Goal: Information Seeking & Learning: Learn about a topic

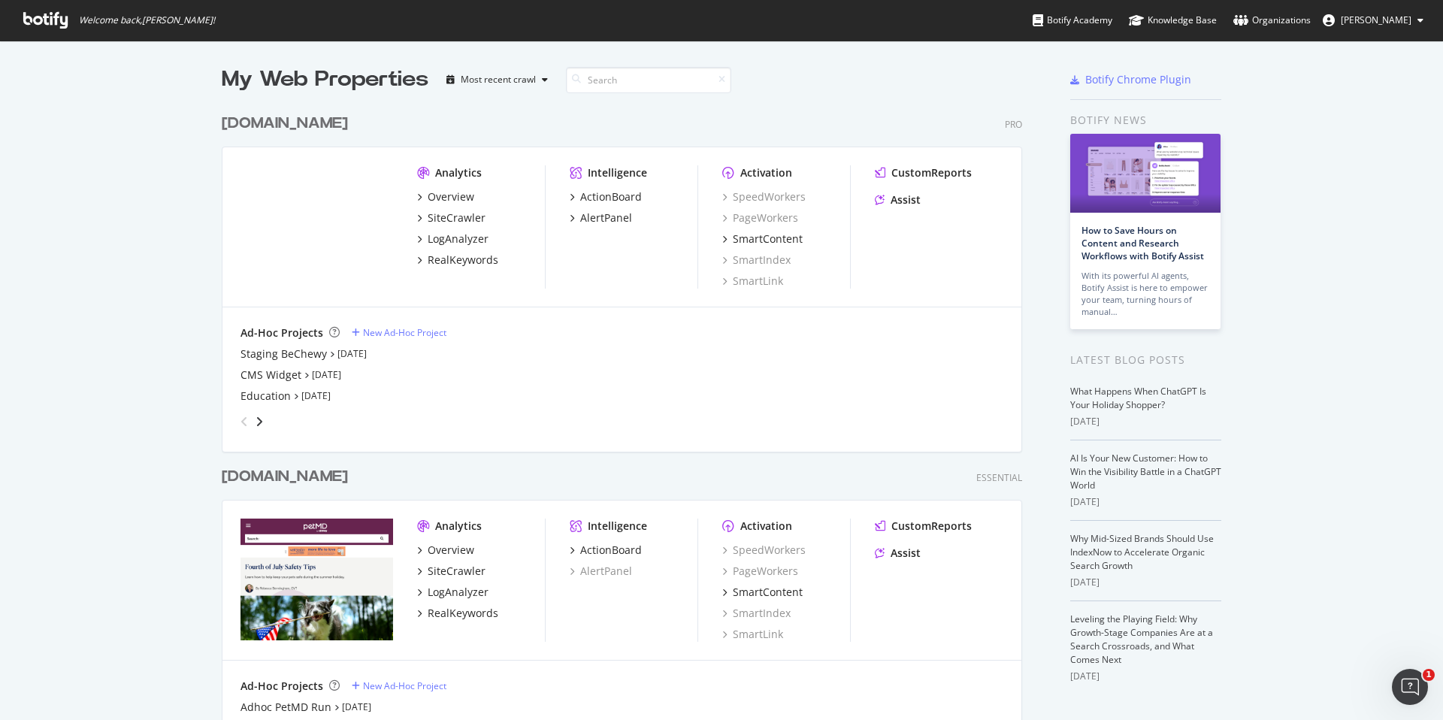
click at [446, 227] on div "Overview SiteCrawler LogAnalyzer RealKeywords" at bounding box center [481, 228] width 128 height 78
click at [452, 218] on div "SiteCrawler" at bounding box center [457, 217] width 58 height 15
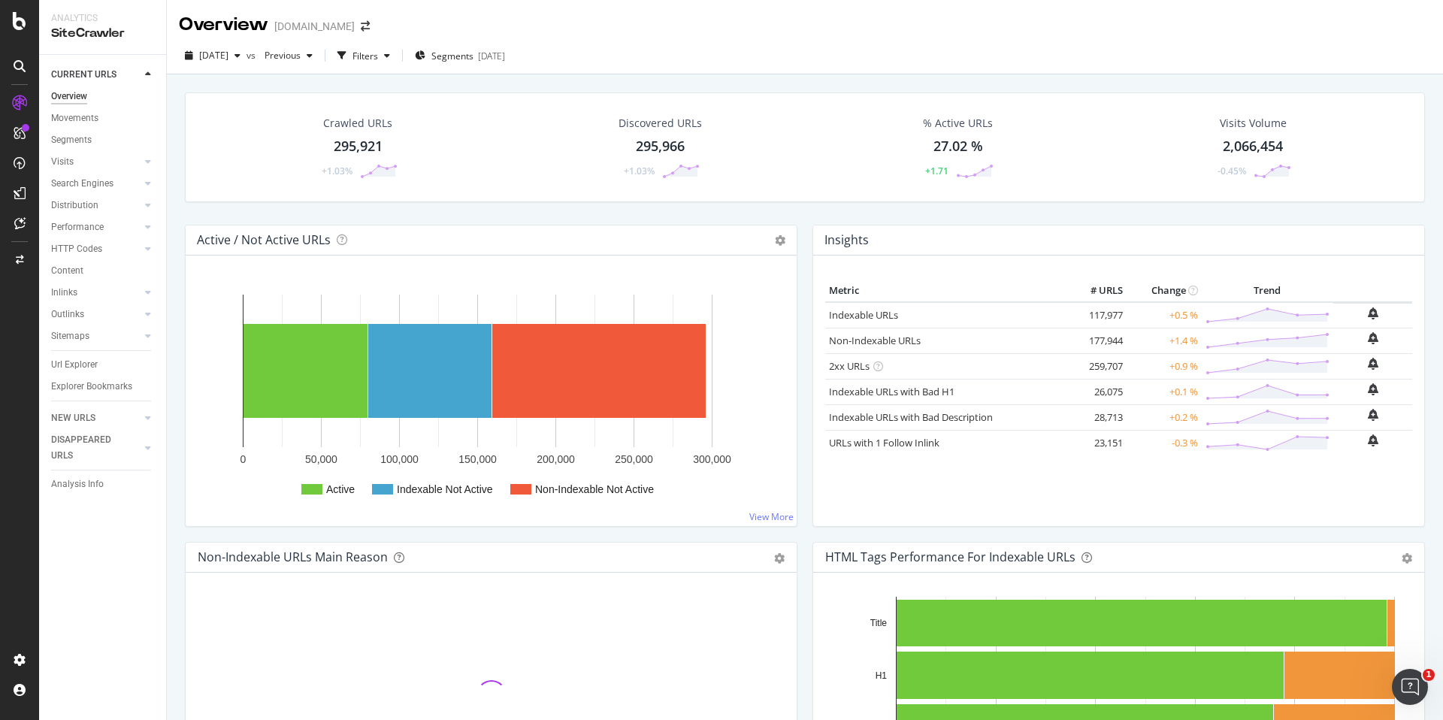
click at [371, 129] on div "Crawled URLs" at bounding box center [357, 123] width 69 height 15
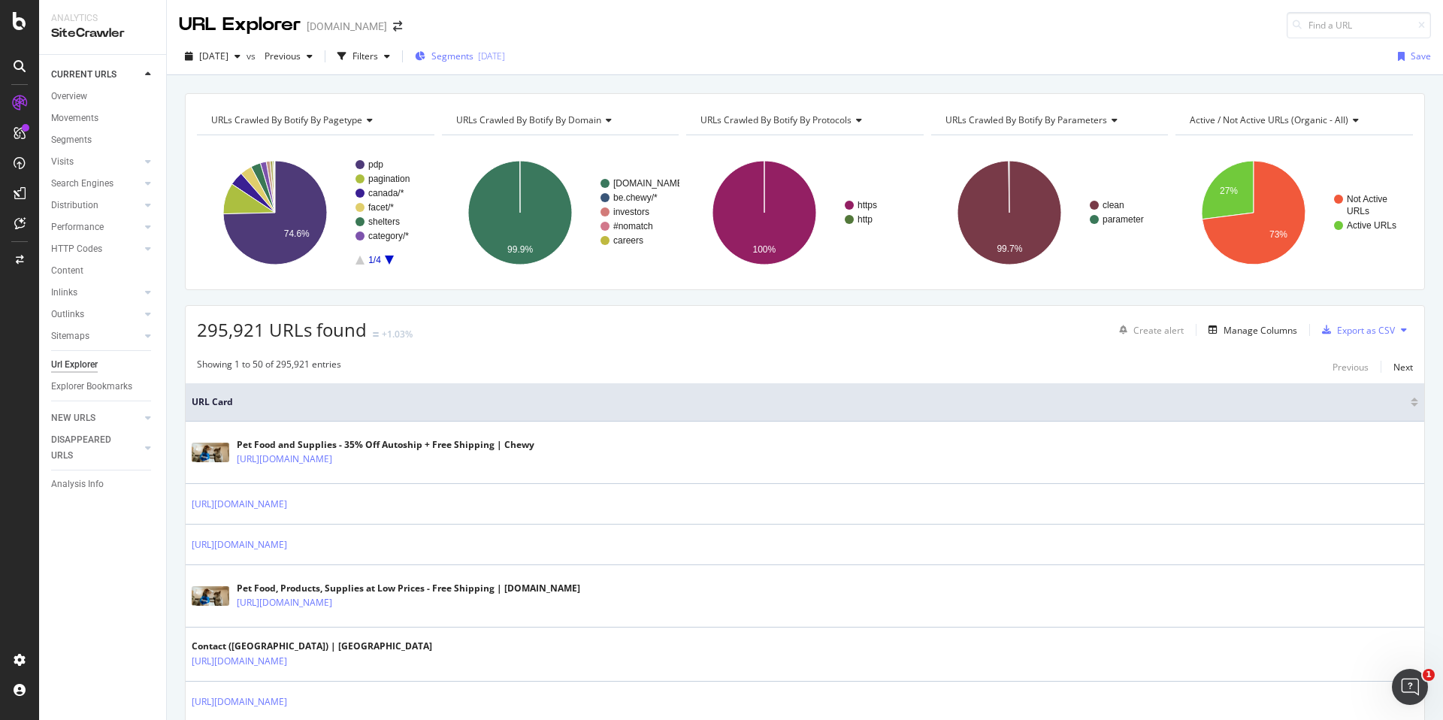
click at [494, 64] on div "Segments [DATE]" at bounding box center [460, 56] width 90 height 23
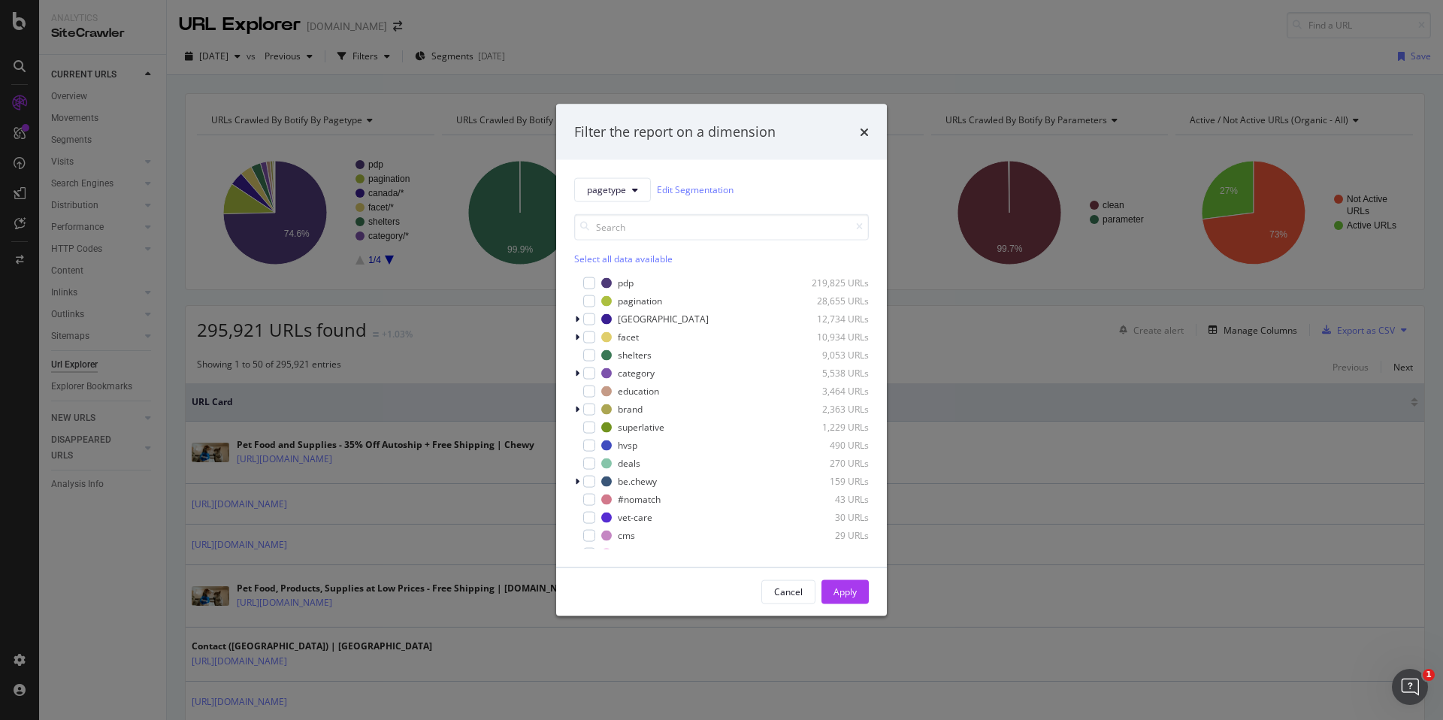
click at [405, 64] on div "Filter the report on a dimension pagetype Edit Segmentation Select all data ava…" at bounding box center [721, 360] width 1443 height 720
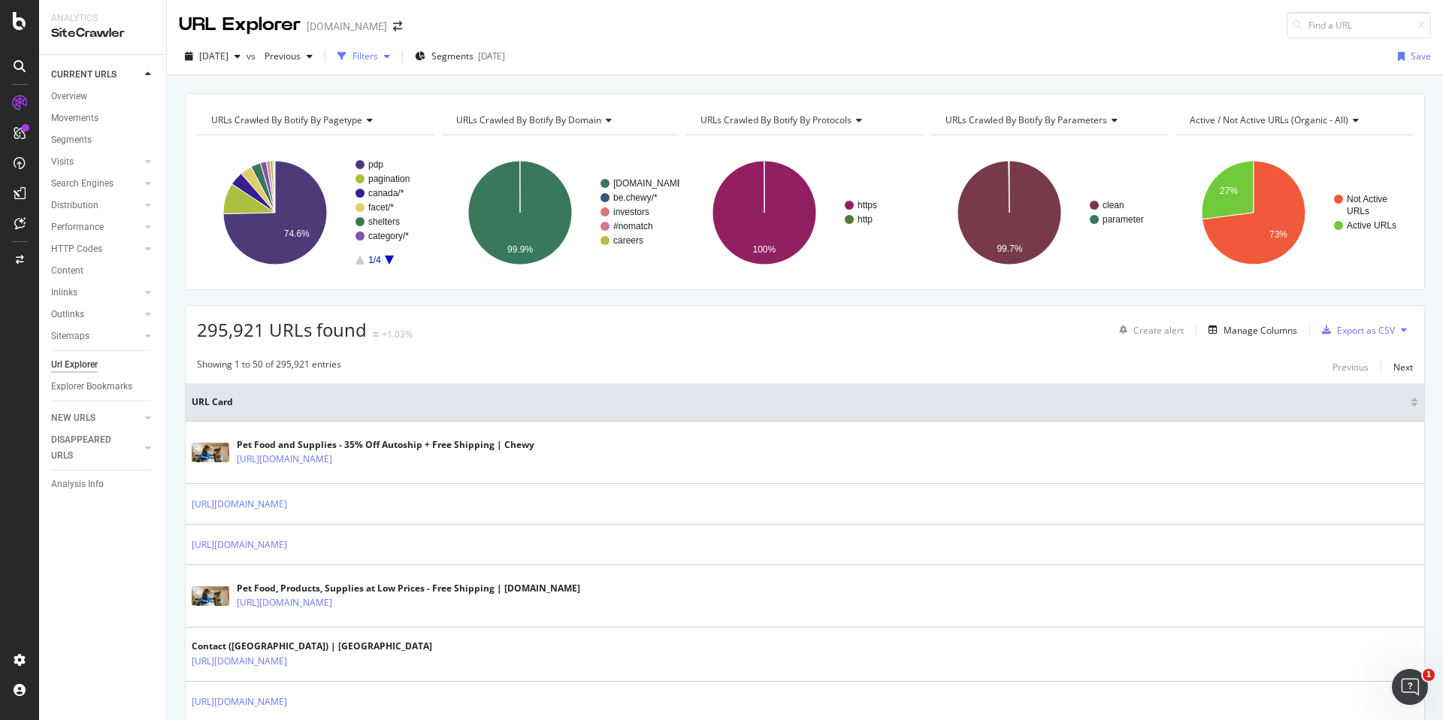
click at [378, 61] on div "Filters" at bounding box center [365, 56] width 26 height 13
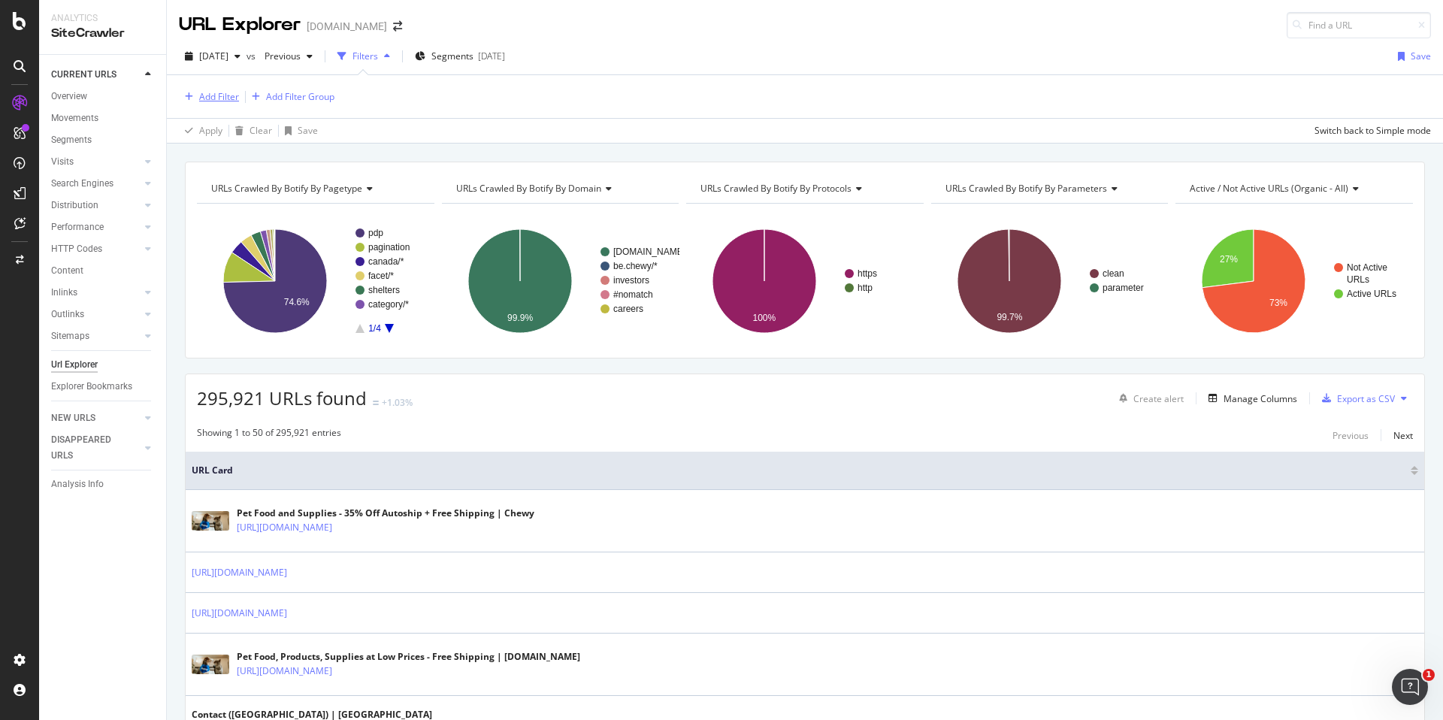
click at [225, 97] on div "Add Filter" at bounding box center [219, 96] width 40 height 13
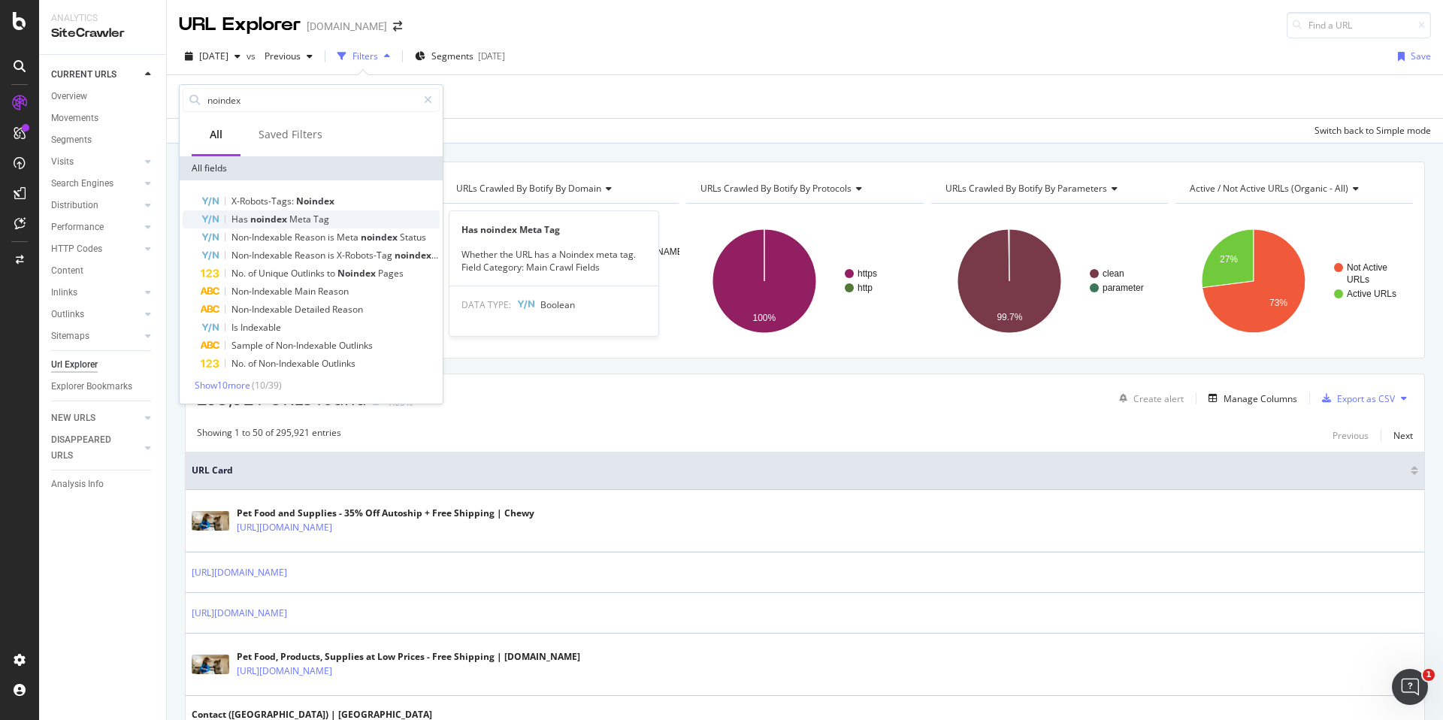
type input "noindex"
click at [284, 219] on span "noindex" at bounding box center [269, 219] width 39 height 13
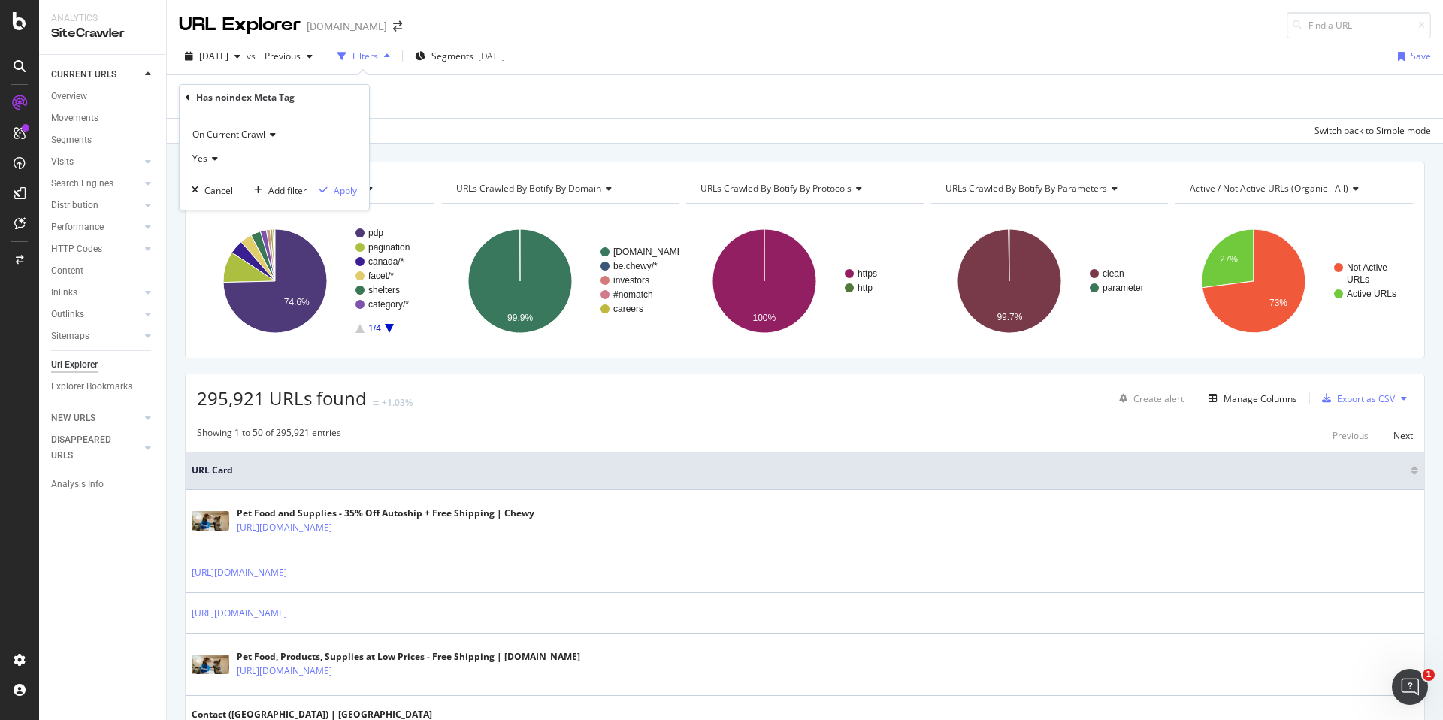
click at [332, 193] on div "button" at bounding box center [323, 190] width 20 height 9
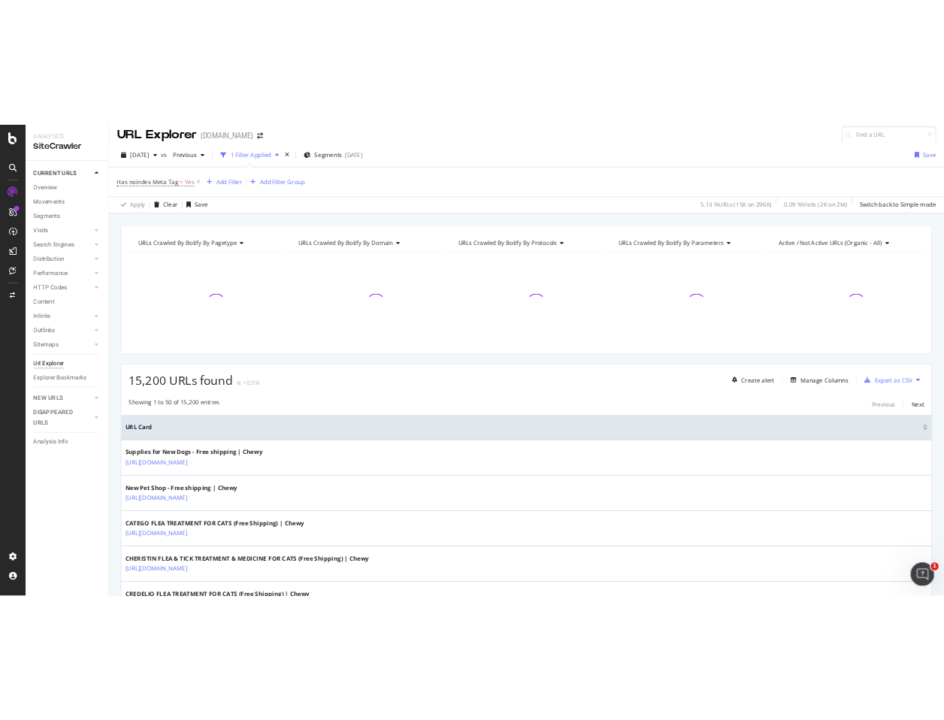
scroll to position [14, 0]
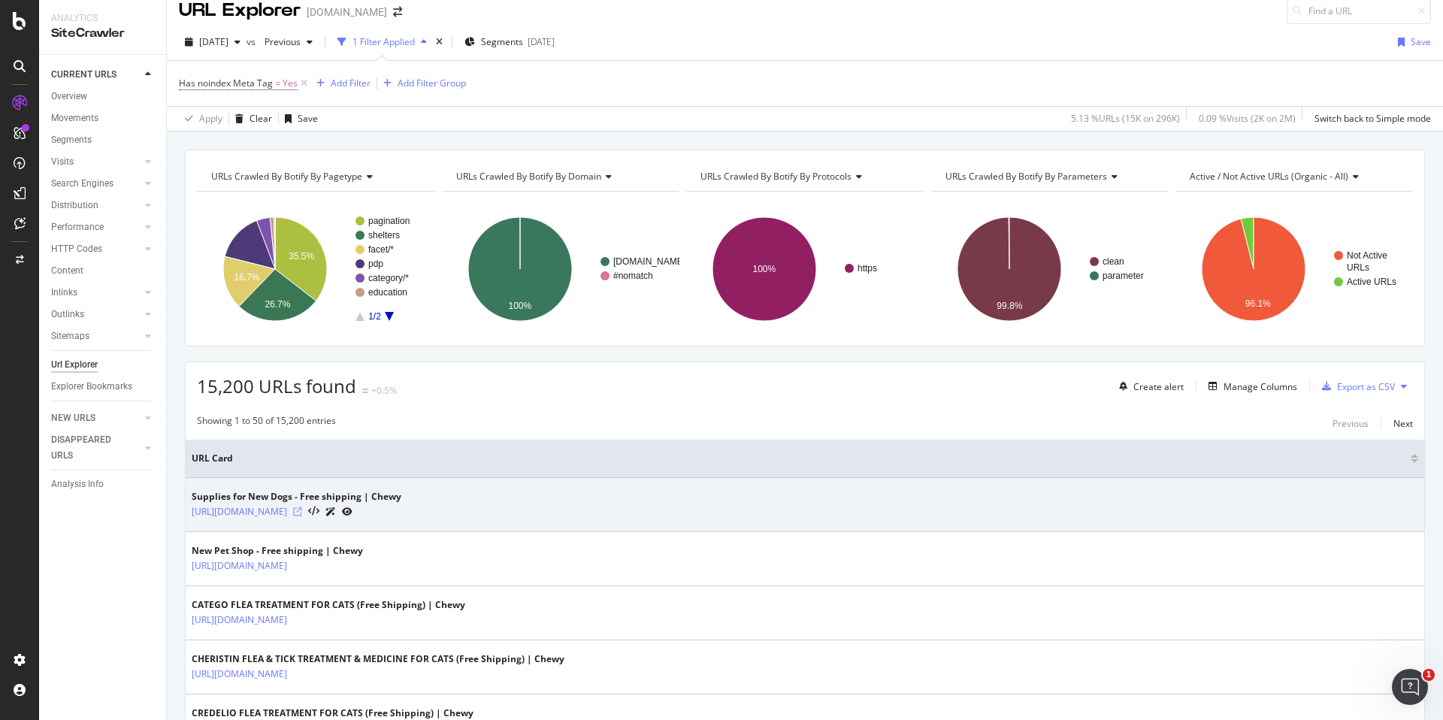
click at [302, 513] on icon at bounding box center [297, 511] width 9 height 9
